Goal: Task Accomplishment & Management: Manage account settings

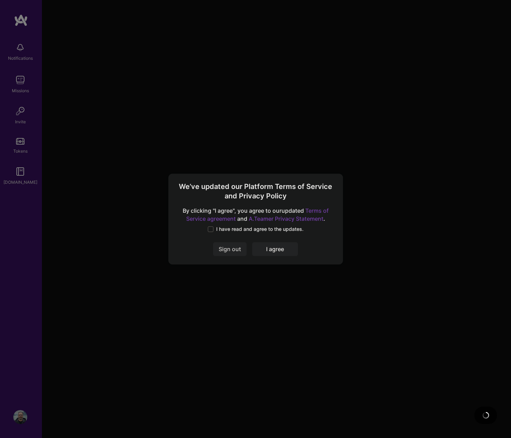
click at [220, 233] on div "I have read and agree to the updates." at bounding box center [256, 230] width 158 height 8
click at [218, 232] on span "I have read and agree to the updates." at bounding box center [259, 229] width 87 height 7
click at [0, 0] on input "I have read and agree to the updates." at bounding box center [0, 0] width 0 height 0
click at [274, 253] on button "I agree" at bounding box center [275, 249] width 46 height 14
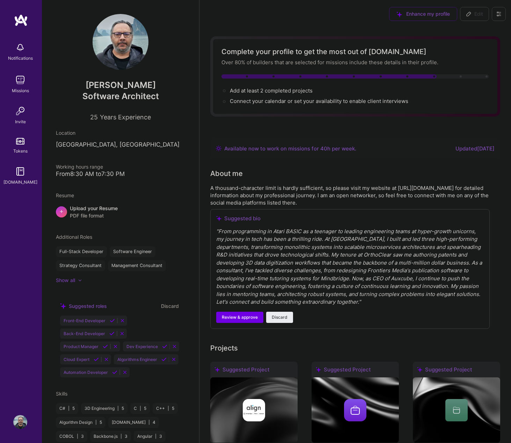
click at [112, 99] on span "Software Architect" at bounding box center [120, 96] width 76 height 10
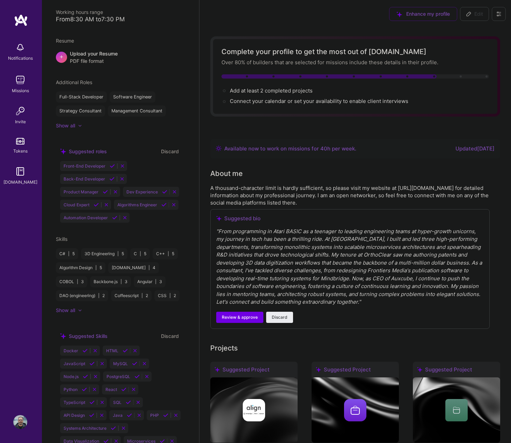
scroll to position [39, 0]
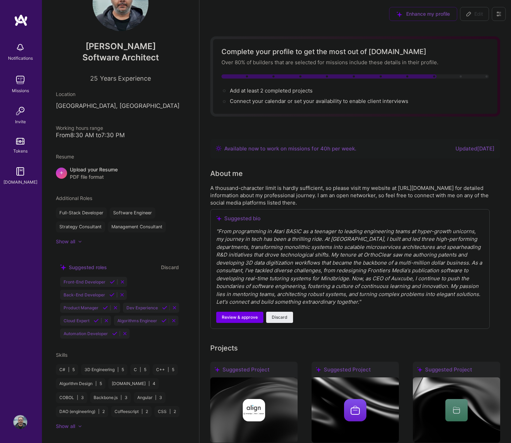
click at [478, 18] on button "Edit" at bounding box center [474, 14] width 29 height 14
select select "US"
select select "Right Now"
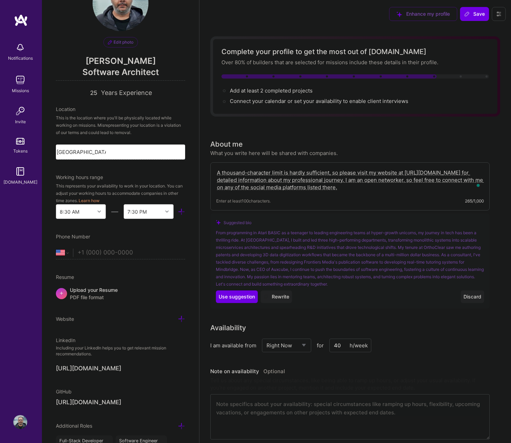
click at [133, 70] on span "Software Architect" at bounding box center [120, 73] width 129 height 14
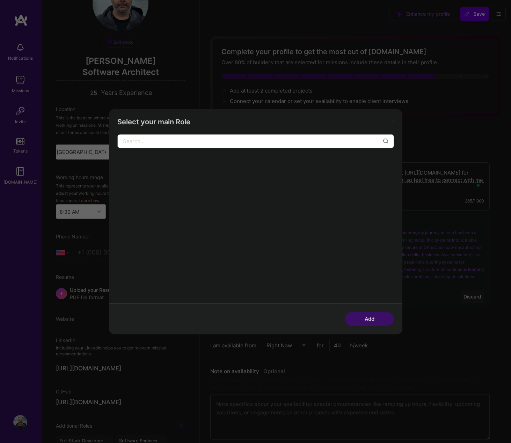
click at [188, 143] on input "modal" at bounding box center [253, 141] width 260 height 18
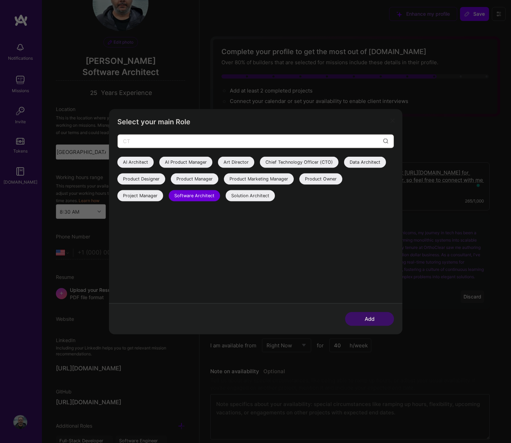
type input "CT"
click at [284, 163] on div "Chief Technology Officer (CTO)" at bounding box center [299, 161] width 79 height 11
click at [285, 162] on div "Chief Technology Officer (CTO)" at bounding box center [299, 161] width 79 height 11
click at [307, 163] on div "Chief Technology Officer (CTO)" at bounding box center [299, 161] width 79 height 11
click at [372, 317] on button "Add" at bounding box center [369, 319] width 49 height 14
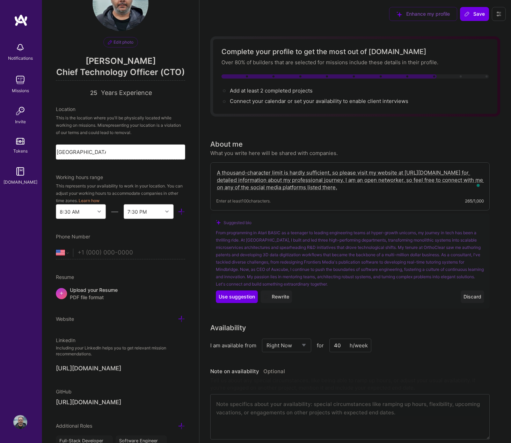
click at [121, 70] on span "Chief Technology Officer (CTO)" at bounding box center [120, 73] width 129 height 14
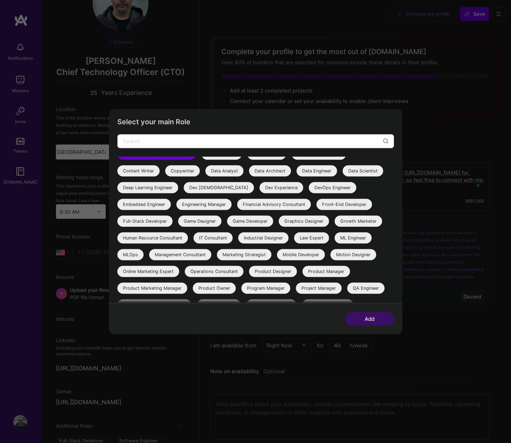
scroll to position [119, 0]
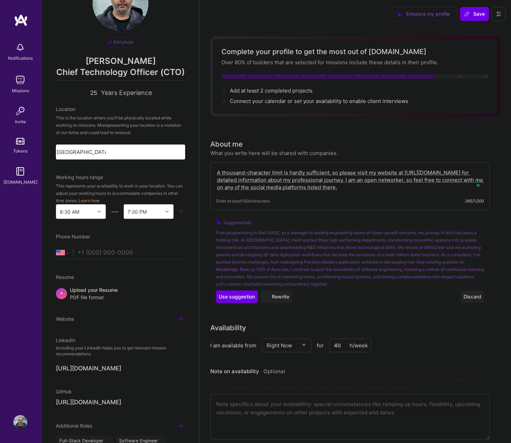
click at [103, 131] on div "This is the location where you'll be physically located while working on missio…" at bounding box center [120, 125] width 129 height 22
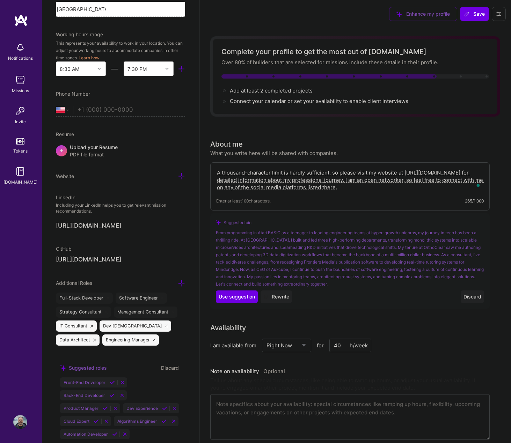
scroll to position [165, 0]
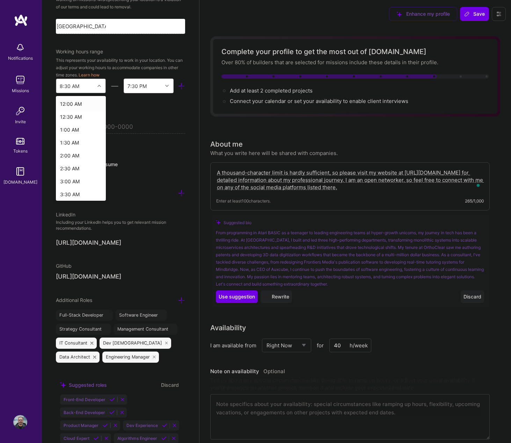
click at [99, 90] on div at bounding box center [100, 85] width 11 height 9
click at [71, 136] on div "6:00 PM" at bounding box center [81, 129] width 50 height 13
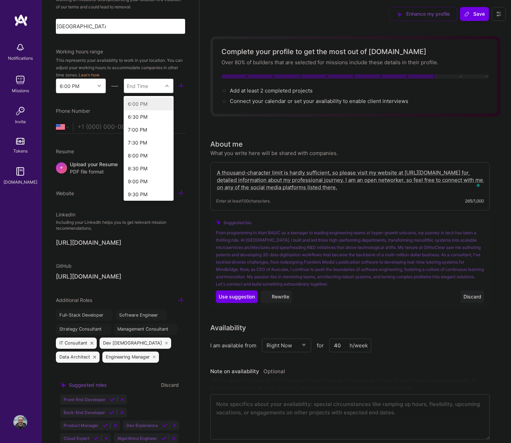
click at [165, 88] on icon at bounding box center [166, 85] width 3 height 3
drag, startPoint x: 145, startPoint y: 156, endPoint x: 183, endPoint y: 132, distance: 45.5
click at [183, 132] on div "Edit photo [PERSON_NAME] Chief Technology Officer (CTO) 25 Years Experience Loc…" at bounding box center [120, 221] width 157 height 443
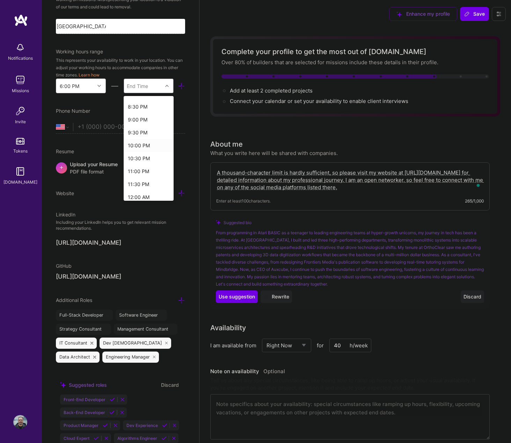
click at [144, 152] on div "10:00 PM" at bounding box center [149, 145] width 50 height 13
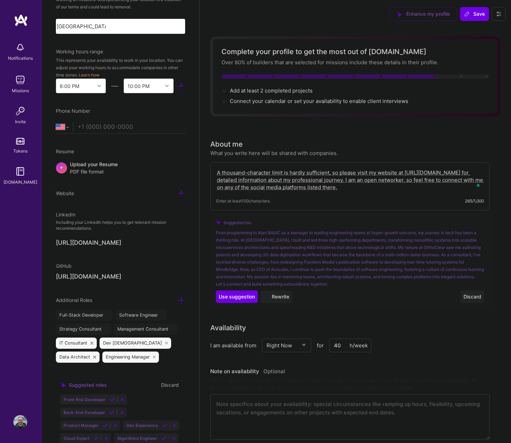
select select "PK"
click at [56, 131] on select "[GEOGRAPHIC_DATA] [GEOGRAPHIC_DATA] [GEOGRAPHIC_DATA] [GEOGRAPHIC_DATA] [US_STA…" at bounding box center [64, 127] width 17 height 8
type input "3459443378"
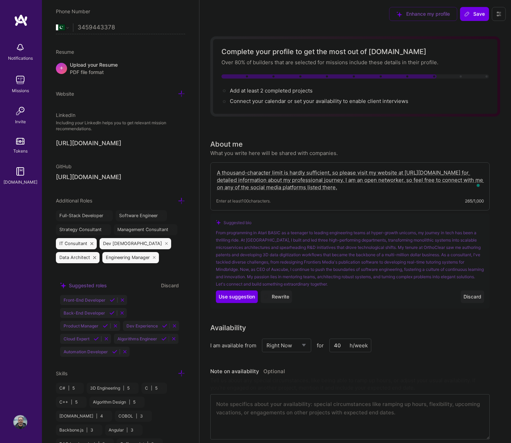
scroll to position [353, 0]
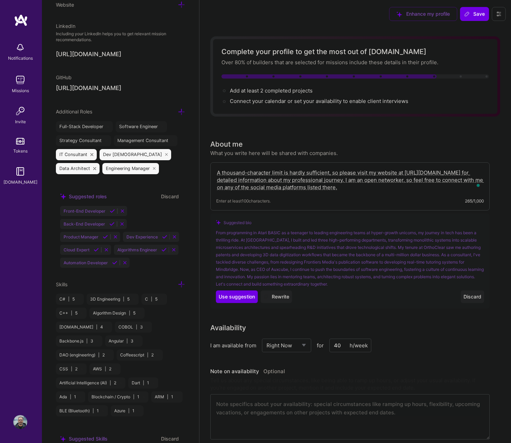
click at [161, 128] on icon at bounding box center [162, 126] width 3 height 3
click at [108, 132] on div "Full-Stack Developer" at bounding box center [84, 126] width 57 height 11
click at [107, 128] on icon at bounding box center [108, 126] width 3 height 3
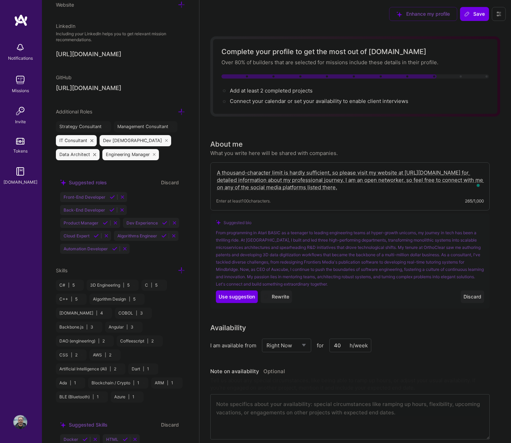
click at [154, 156] on icon at bounding box center [154, 154] width 3 height 3
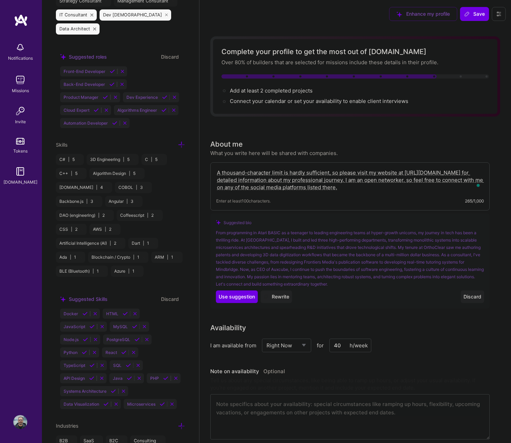
click at [165, 61] on button "Discard" at bounding box center [170, 57] width 22 height 8
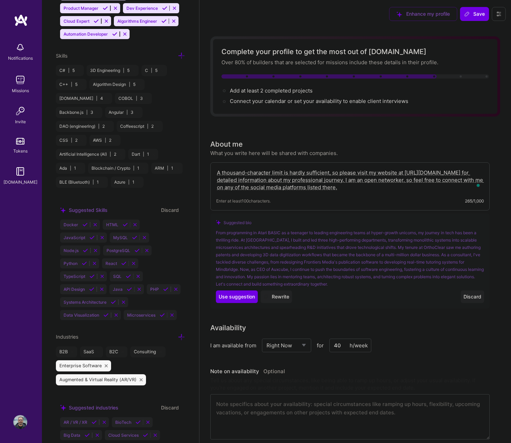
scroll to position [605, 0]
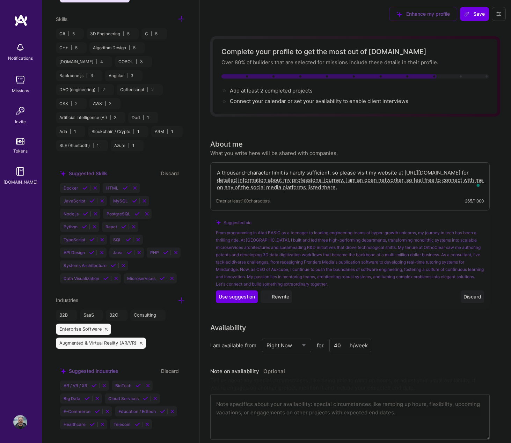
click at [83, 229] on icon at bounding box center [84, 226] width 5 height 5
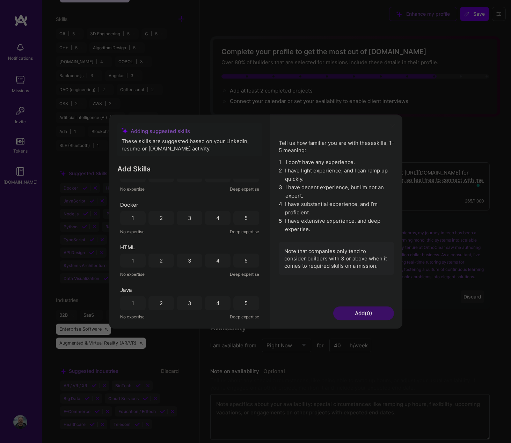
scroll to position [0, 0]
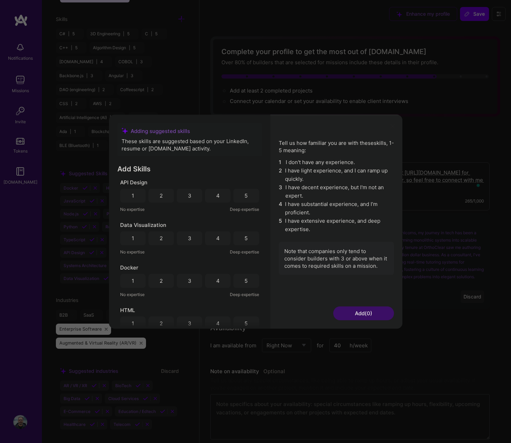
click at [245, 197] on div "5" at bounding box center [246, 195] width 3 height 7
click at [243, 234] on div "5" at bounding box center [245, 238] width 25 height 14
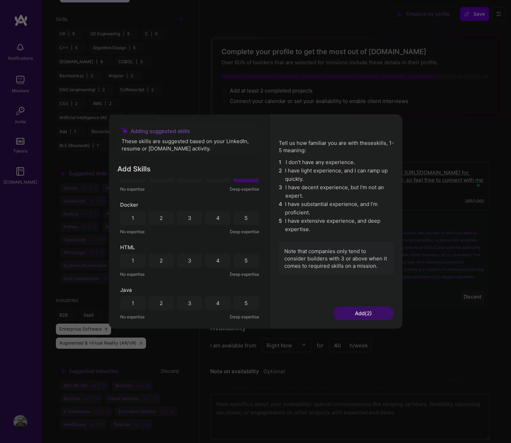
click at [243, 227] on div "Docker 1 2 3 4 5 No expertise Deep expertise" at bounding box center [189, 218] width 139 height 34
click at [243, 218] on div "5" at bounding box center [245, 218] width 25 height 14
click at [243, 254] on div "5" at bounding box center [245, 261] width 25 height 14
click at [243, 298] on div "5" at bounding box center [245, 303] width 25 height 14
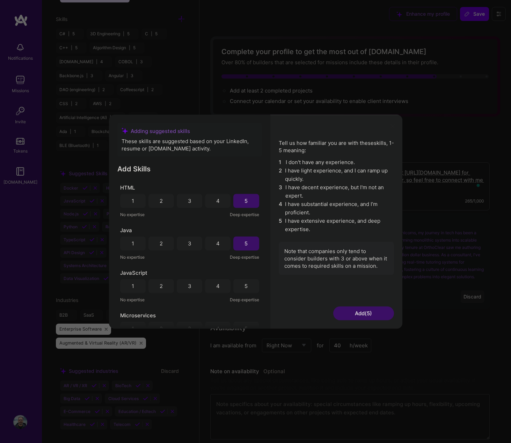
scroll to position [189, 0]
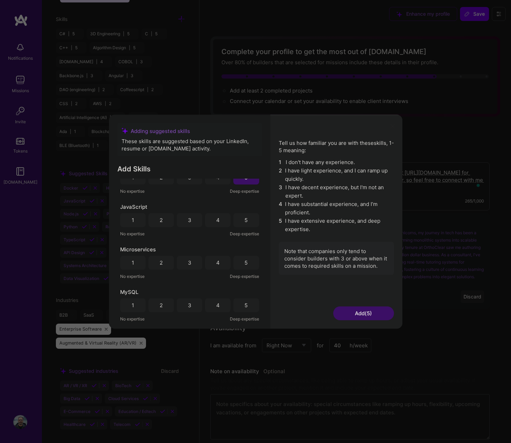
click at [245, 219] on div "5" at bounding box center [246, 220] width 3 height 7
click at [245, 259] on div "5" at bounding box center [246, 262] width 3 height 7
click at [245, 308] on div "5" at bounding box center [246, 305] width 3 height 7
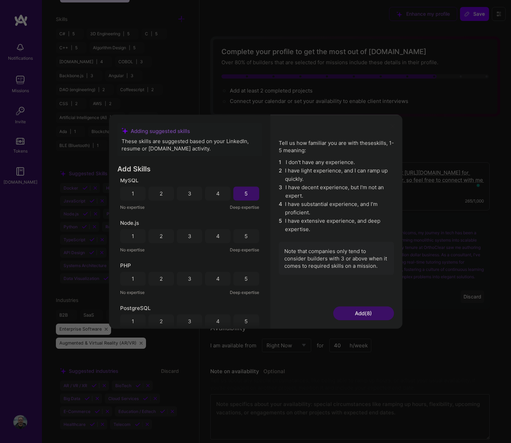
scroll to position [314, 0]
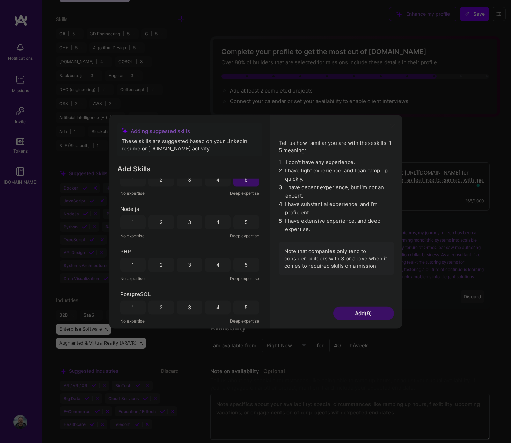
click at [243, 226] on div "5" at bounding box center [245, 222] width 25 height 14
click at [163, 260] on div "2" at bounding box center [160, 265] width 25 height 14
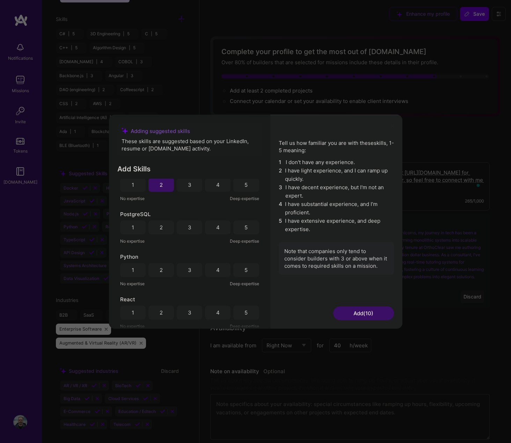
scroll to position [377, 0]
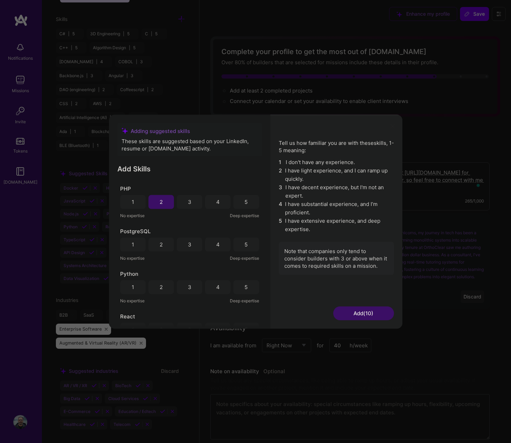
click at [245, 246] on div "5" at bounding box center [245, 245] width 25 height 14
click at [246, 283] on div "5" at bounding box center [245, 287] width 25 height 14
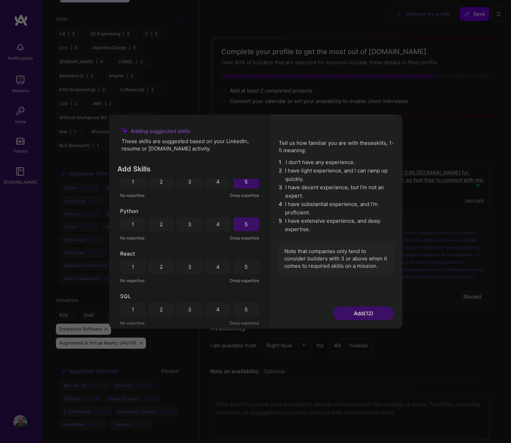
scroll to position [503, 0]
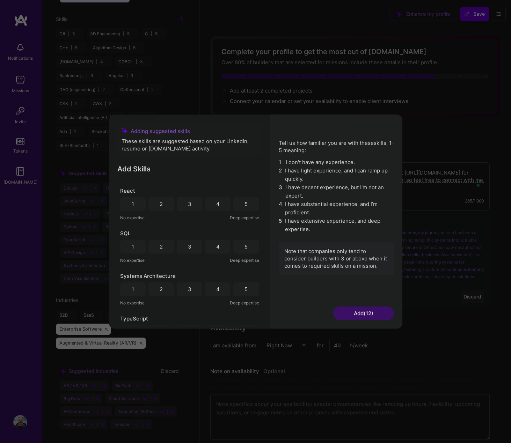
click at [220, 207] on div "4" at bounding box center [217, 204] width 25 height 14
click at [236, 245] on div "5" at bounding box center [245, 247] width 25 height 14
click at [243, 288] on div "5" at bounding box center [245, 289] width 25 height 14
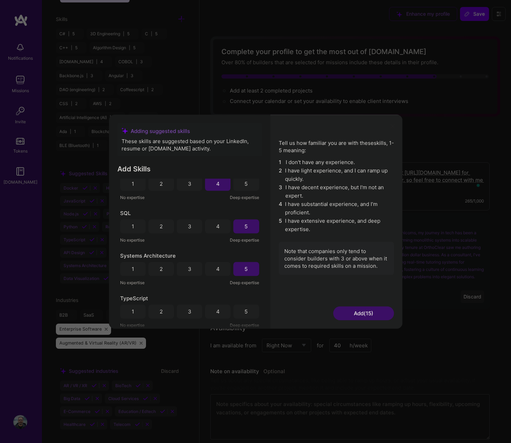
click at [245, 313] on div "5" at bounding box center [246, 311] width 3 height 7
click at [359, 314] on button "Add (16)" at bounding box center [363, 313] width 61 height 14
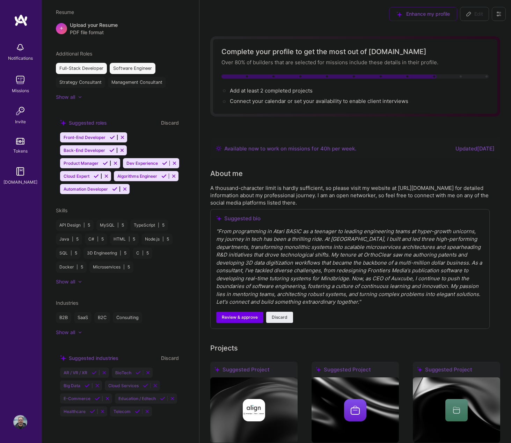
scroll to position [209, 0]
click at [79, 281] on icon at bounding box center [79, 282] width 3 height 2
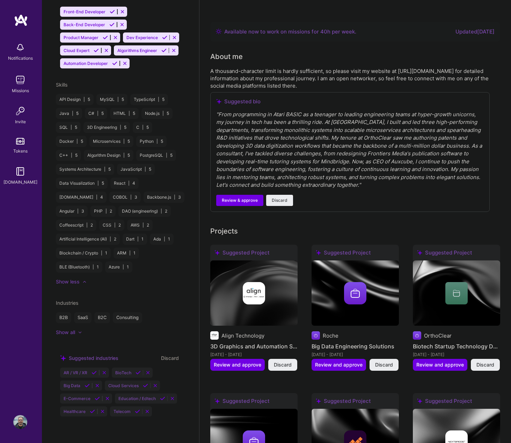
scroll to position [126, 0]
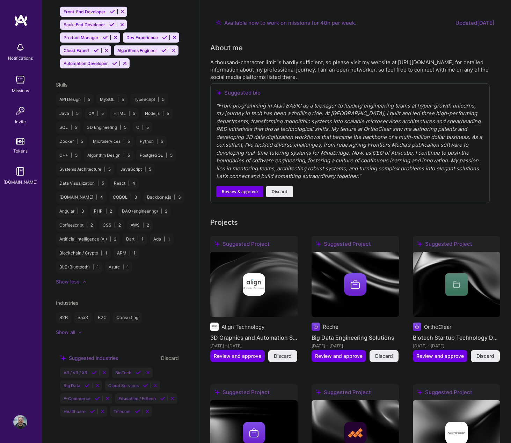
click at [121, 312] on div "Consulting" at bounding box center [127, 317] width 29 height 11
click at [75, 329] on div at bounding box center [76, 332] width 3 height 7
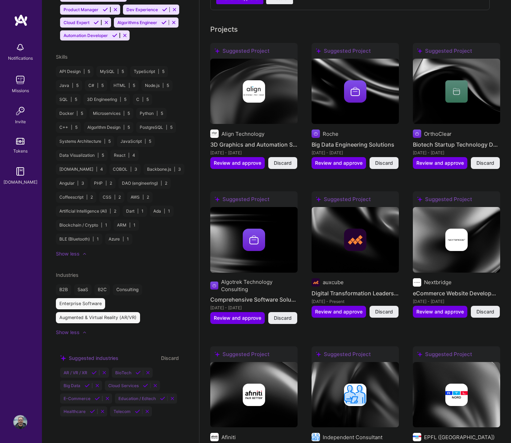
scroll to position [377, 0]
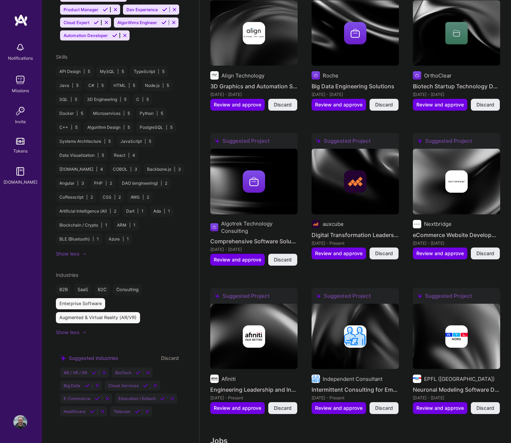
click at [135, 414] on icon at bounding box center [137, 411] width 5 height 5
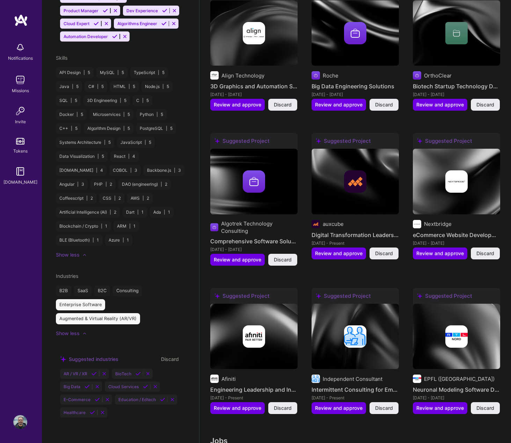
click at [87, 384] on button at bounding box center [86, 387] width 9 height 6
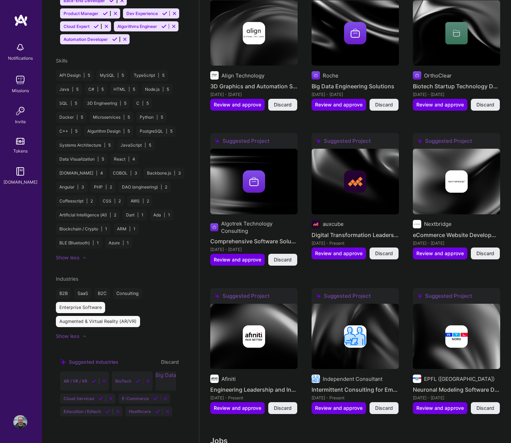
scroll to position [323, 0]
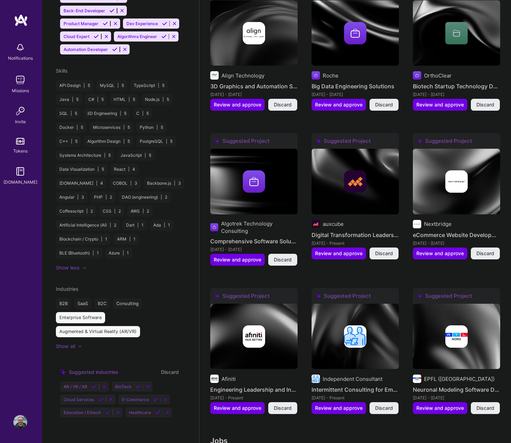
click at [75, 348] on div at bounding box center [76, 346] width 3 height 7
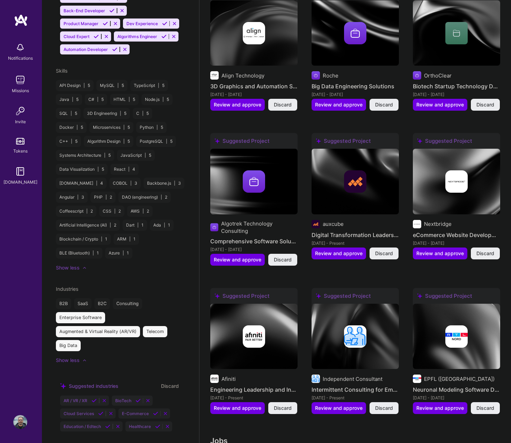
scroll to position [336, 0]
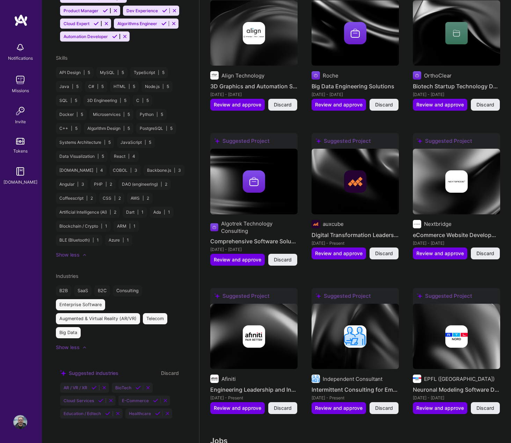
click at [76, 348] on div "Show less" at bounding box center [68, 347] width 24 height 7
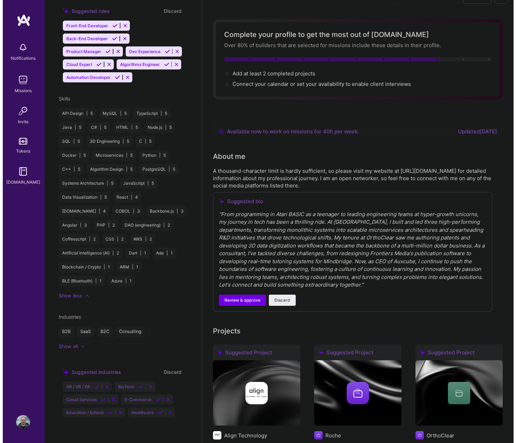
scroll to position [0, 0]
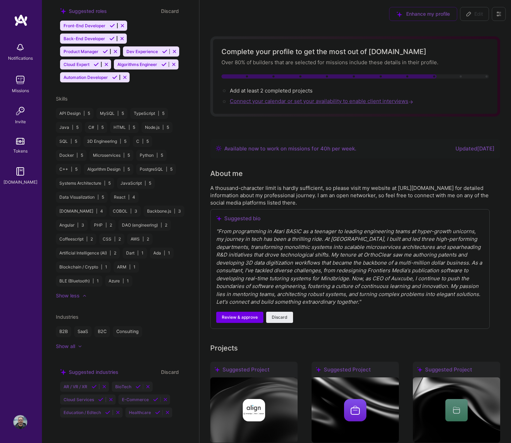
click at [268, 100] on span "Connect your calendar or set your availability to enable client interviews →" at bounding box center [322, 101] width 185 height 7
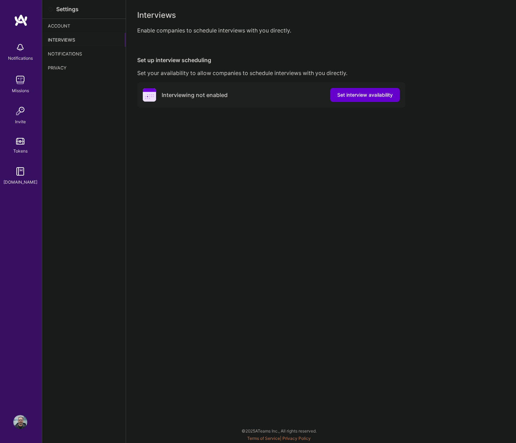
click at [375, 97] on span "Set interview availability" at bounding box center [365, 95] width 56 height 7
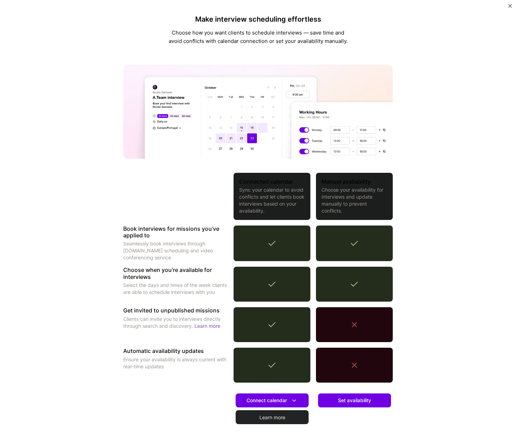
scroll to position [45, 0]
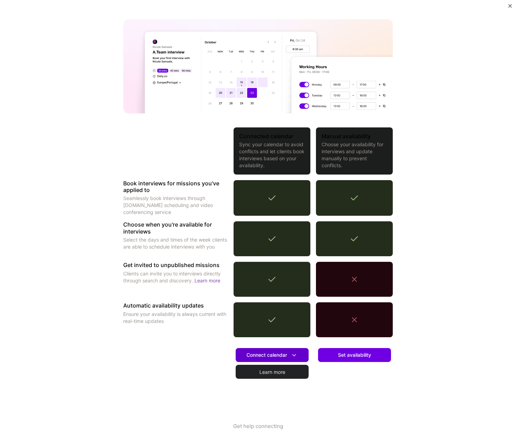
click at [273, 357] on span "Connect calendar" at bounding box center [272, 355] width 51 height 7
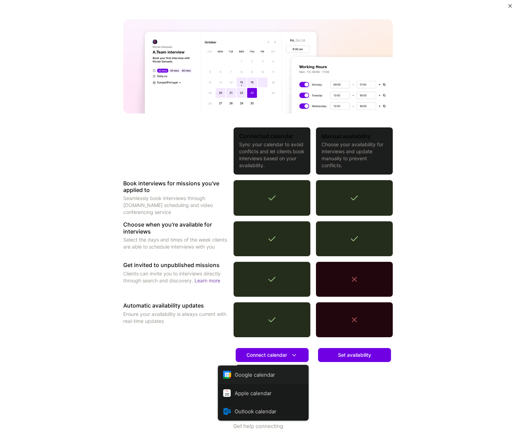
click at [250, 371] on button "Google calendar" at bounding box center [263, 375] width 91 height 19
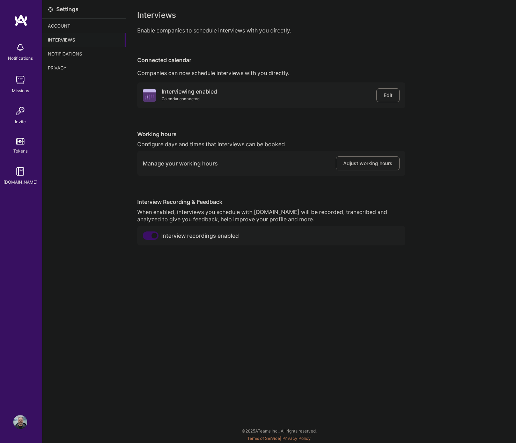
click at [150, 92] on icon at bounding box center [149, 95] width 13 height 13
click at [384, 95] on span "Edit" at bounding box center [388, 95] width 9 height 7
click at [386, 94] on span "Edit" at bounding box center [388, 95] width 9 height 7
click at [339, 33] on div "Enable companies to schedule interviews with you directly." at bounding box center [321, 30] width 368 height 7
